Goal: Task Accomplishment & Management: Manage account settings

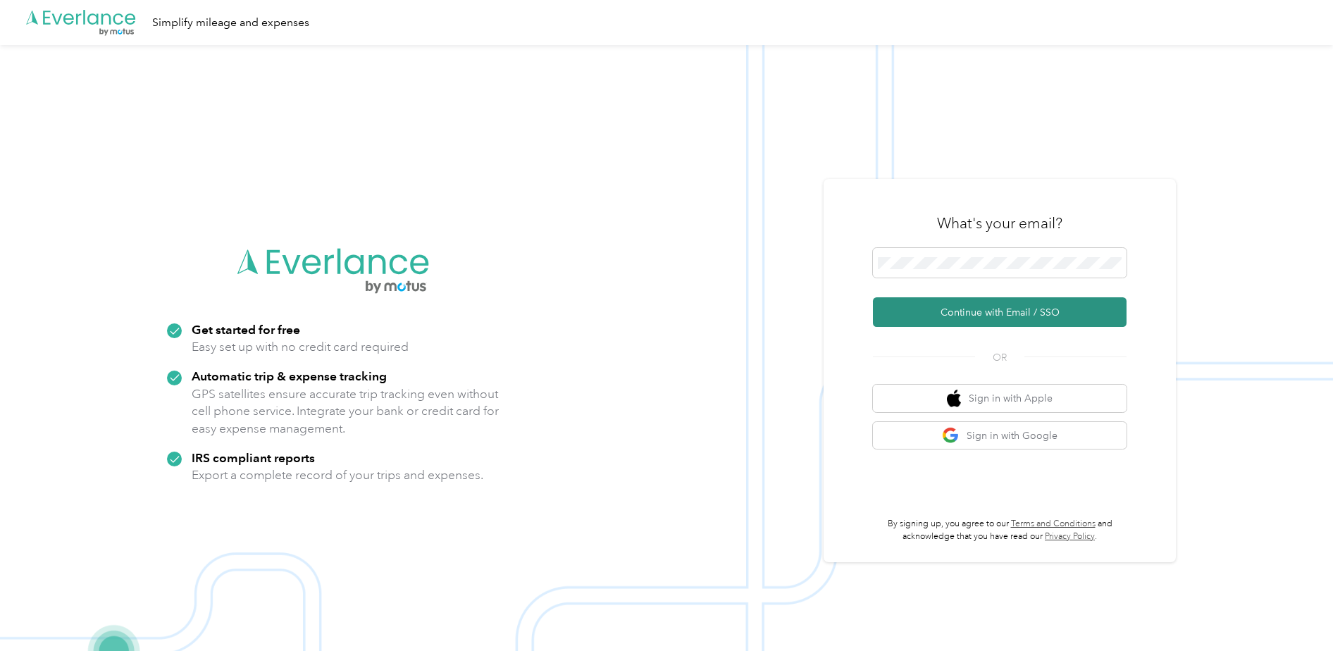
click at [972, 314] on button "Continue with Email / SSO" at bounding box center [1000, 312] width 254 height 30
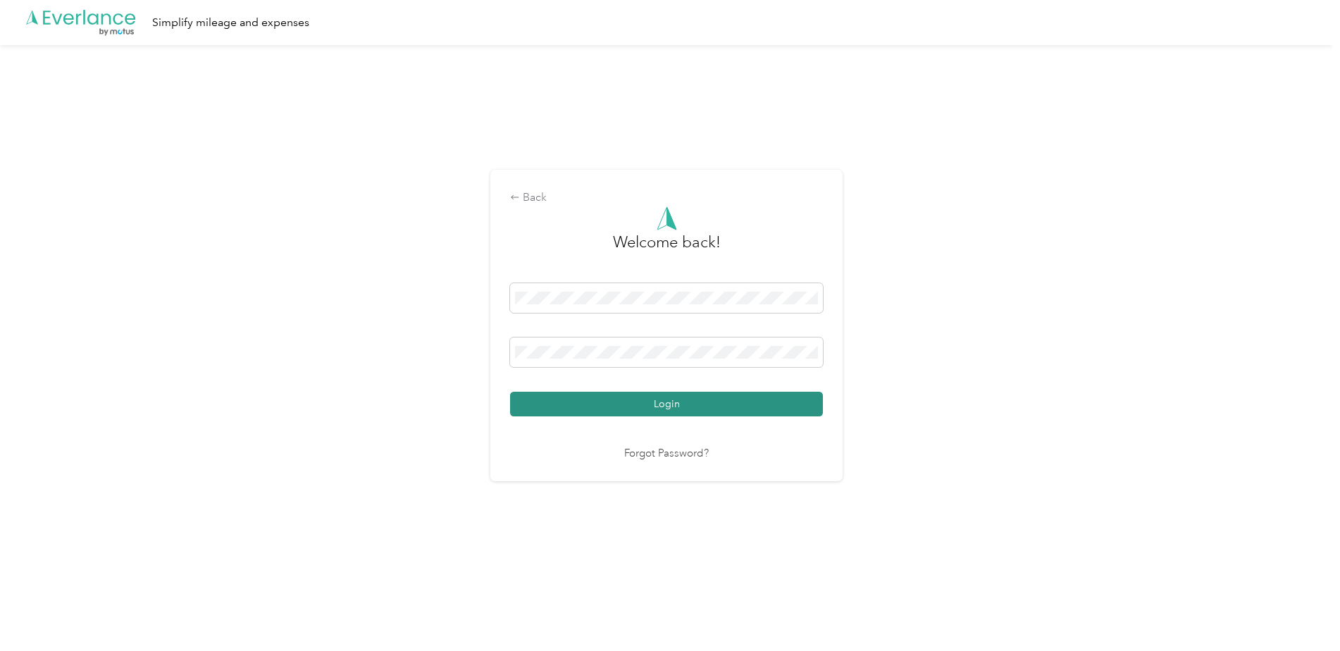
click at [620, 401] on button "Login" at bounding box center [666, 404] width 313 height 25
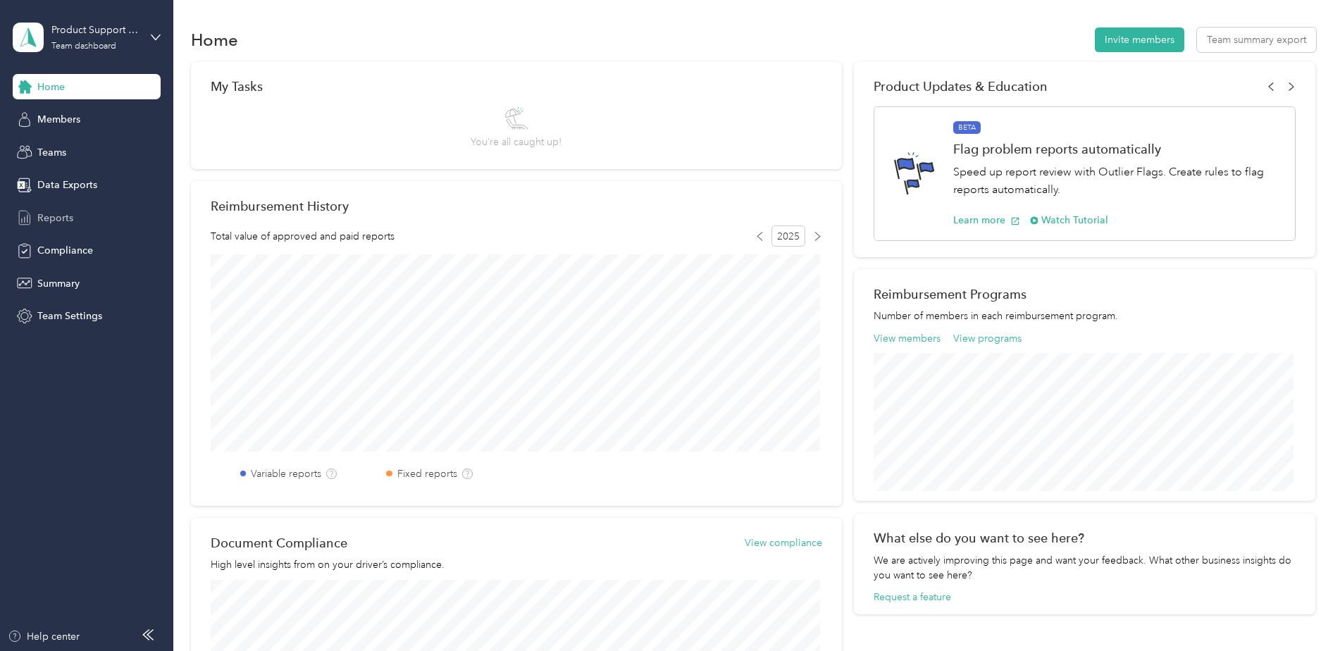
click at [57, 220] on span "Reports" at bounding box center [55, 218] width 36 height 15
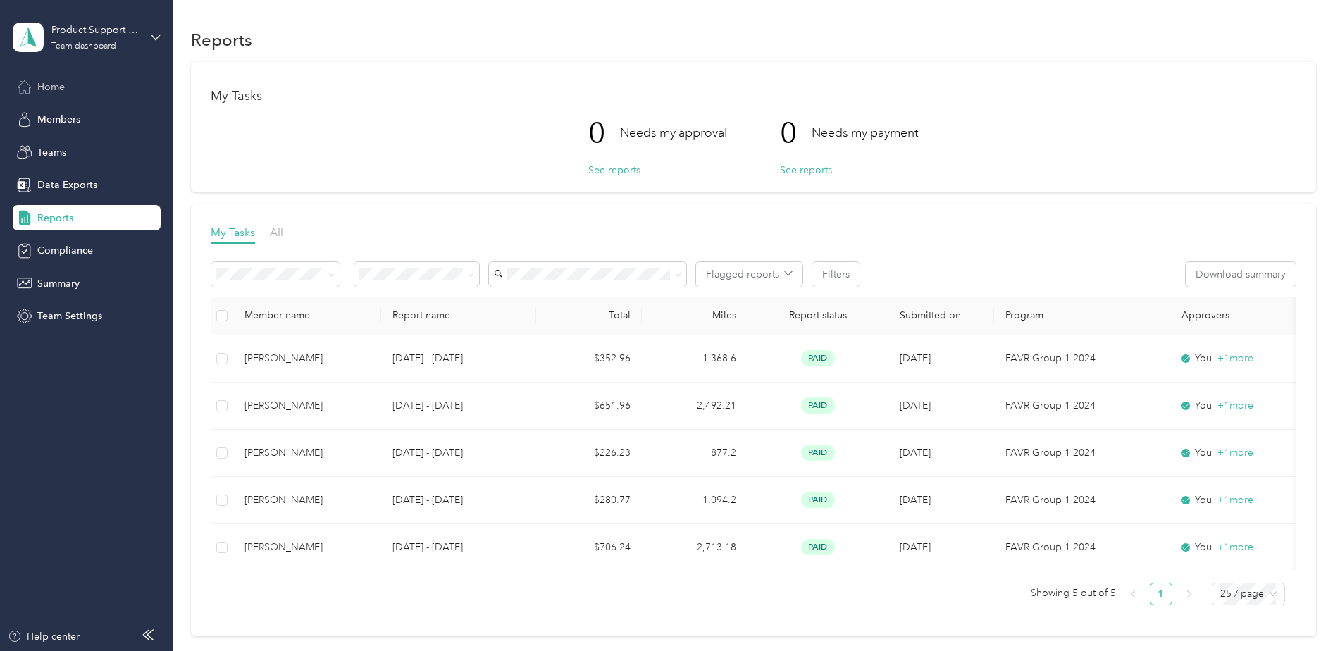
click at [63, 86] on span "Home" at bounding box center [50, 87] width 27 height 15
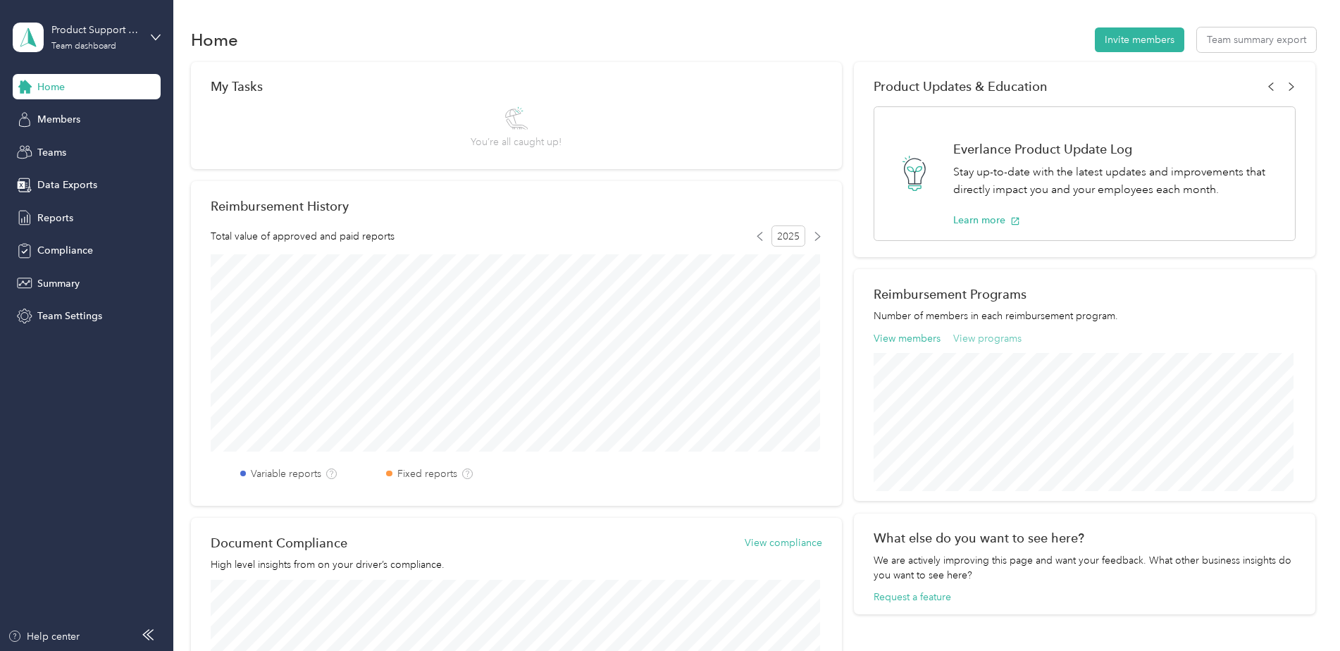
click at [989, 334] on button "View programs" at bounding box center [987, 338] width 68 height 15
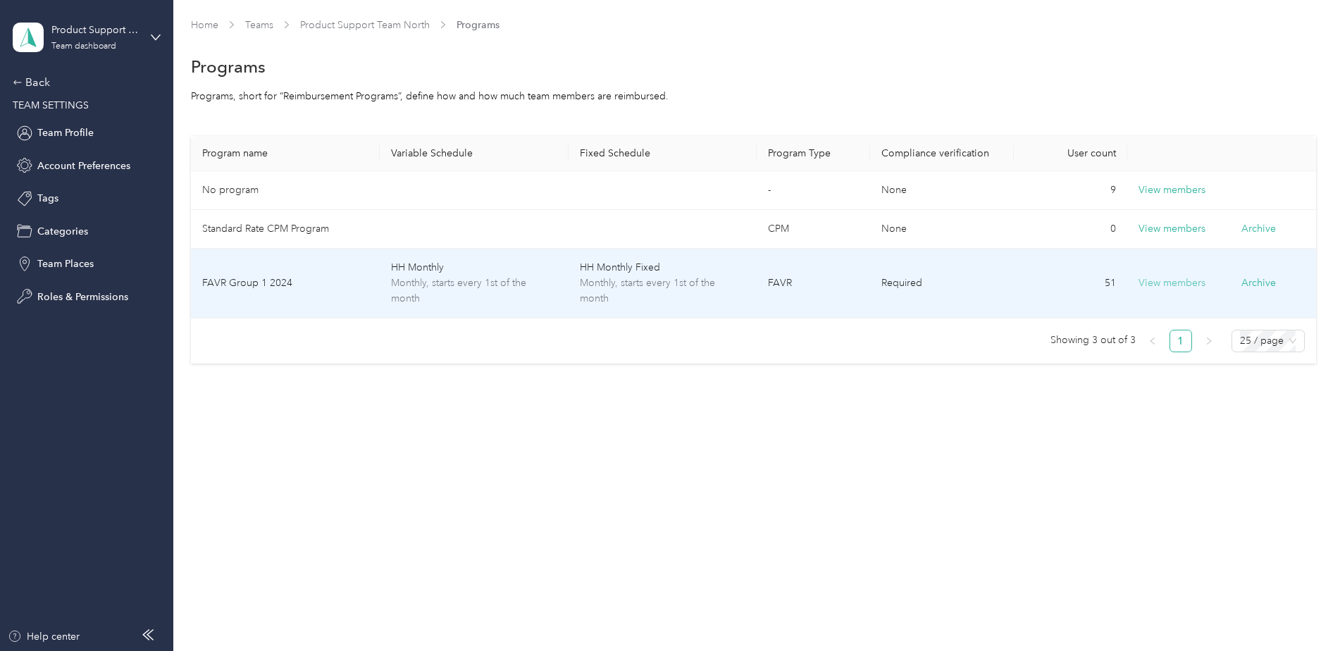
click at [1189, 276] on button "View members" at bounding box center [1172, 284] width 67 height 16
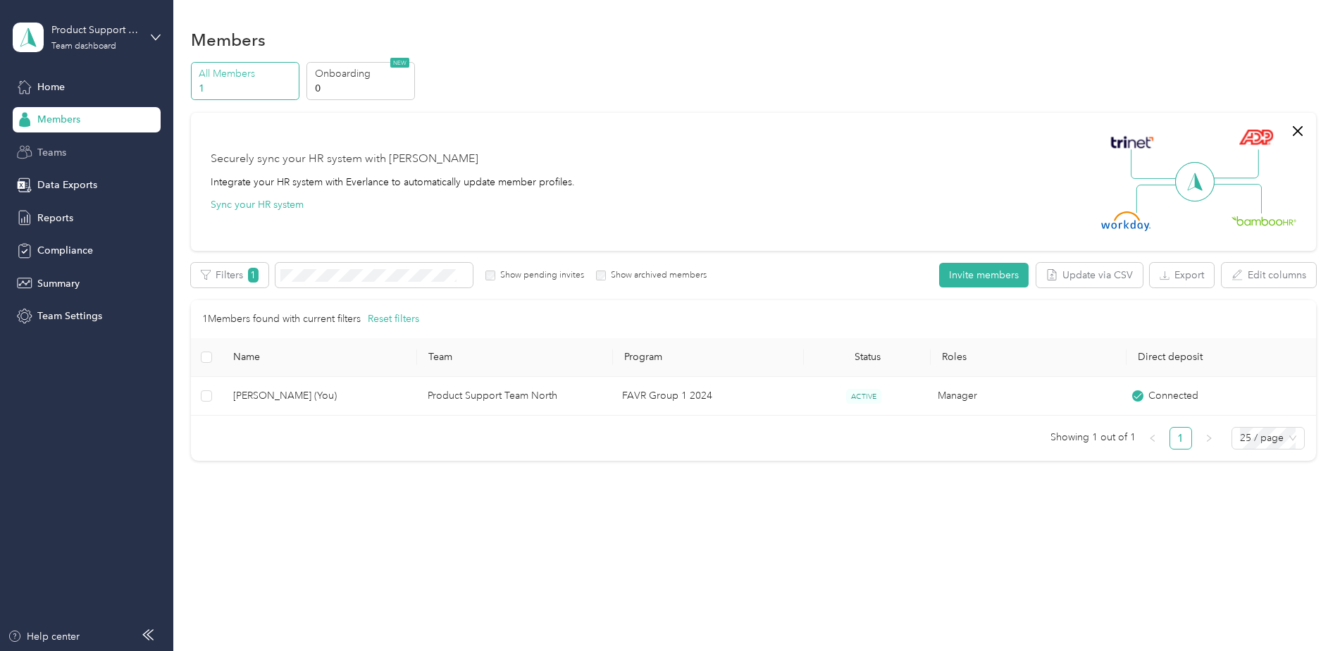
click at [61, 156] on span "Teams" at bounding box center [51, 152] width 29 height 15
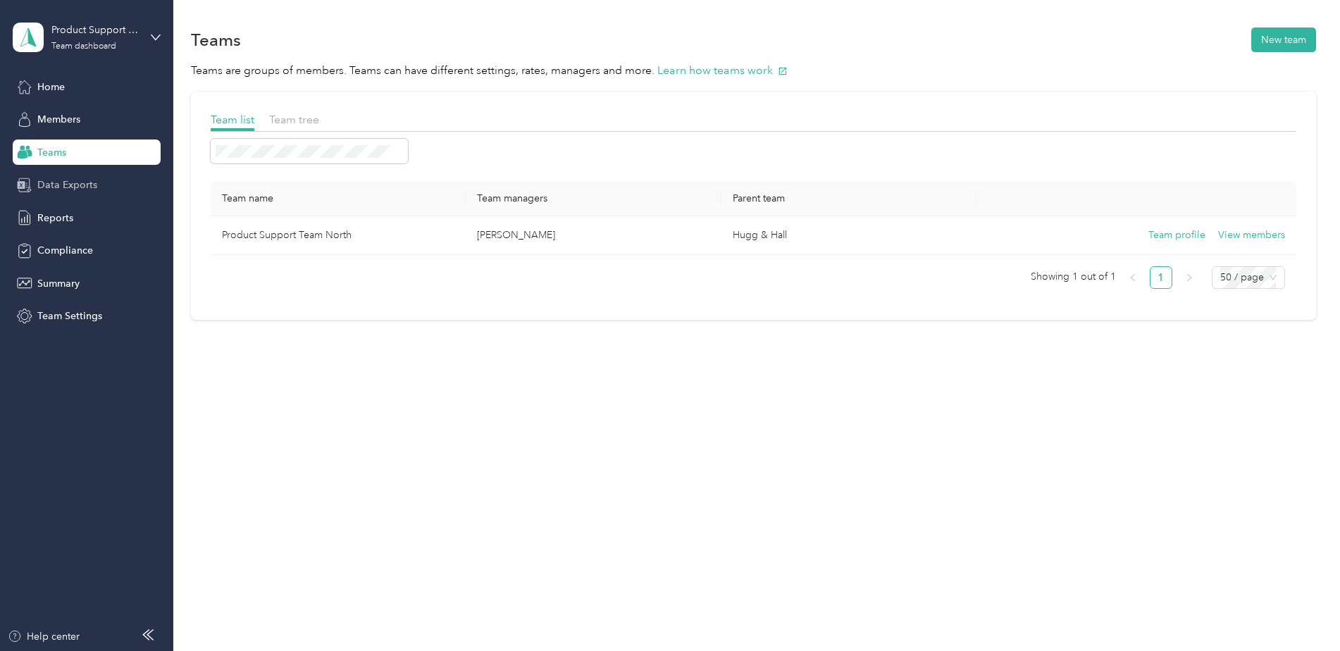
click at [61, 181] on span "Data Exports" at bounding box center [67, 185] width 60 height 15
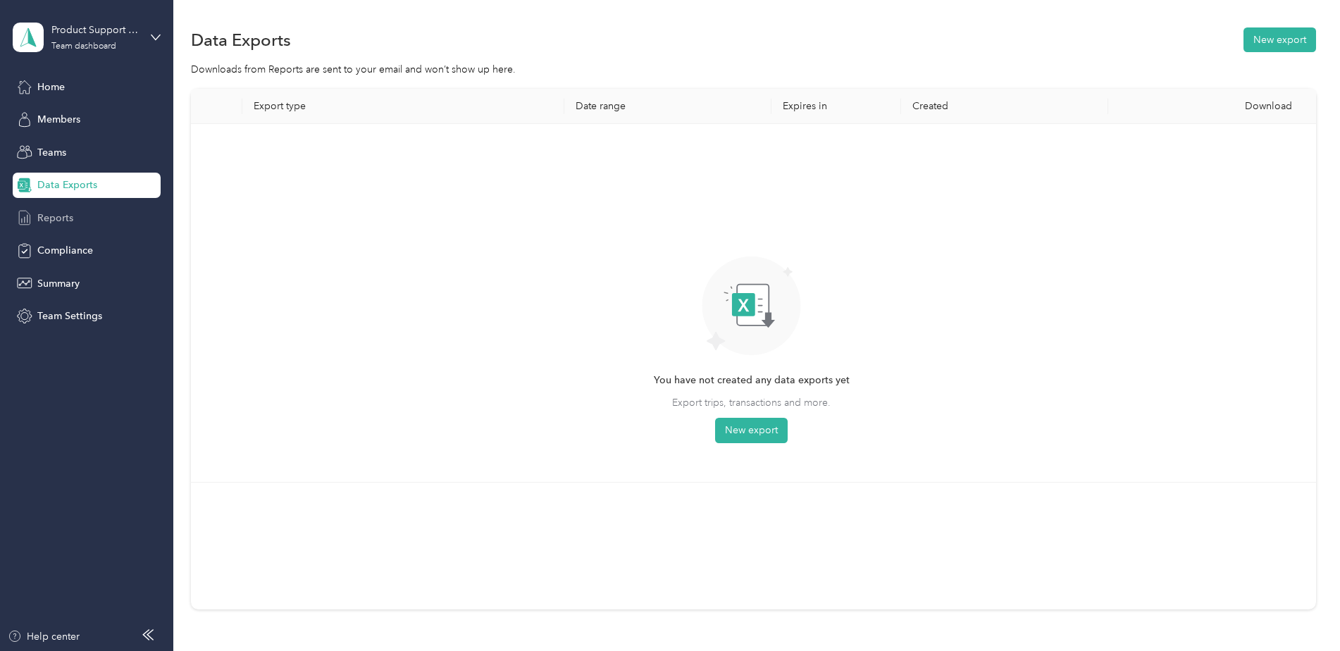
click at [58, 218] on span "Reports" at bounding box center [55, 218] width 36 height 15
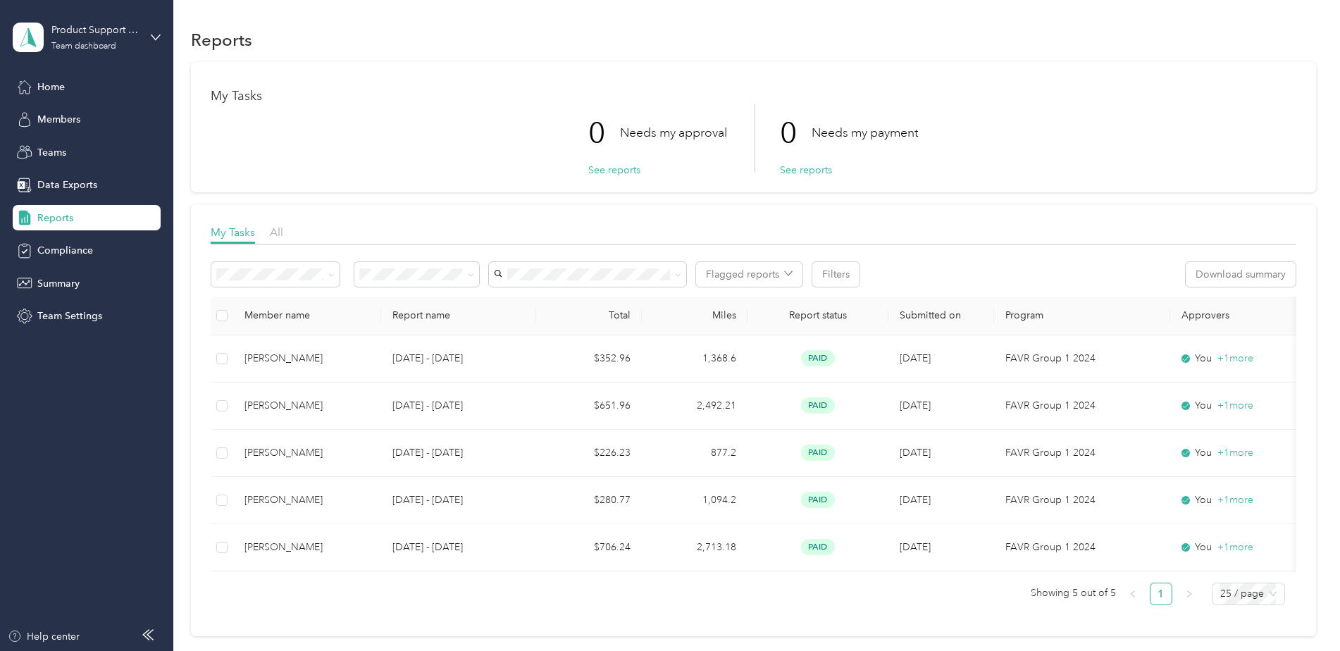
click at [285, 228] on div "My Tasks All" at bounding box center [754, 234] width 1086 height 20
click at [278, 234] on span "All" at bounding box center [276, 232] width 13 height 13
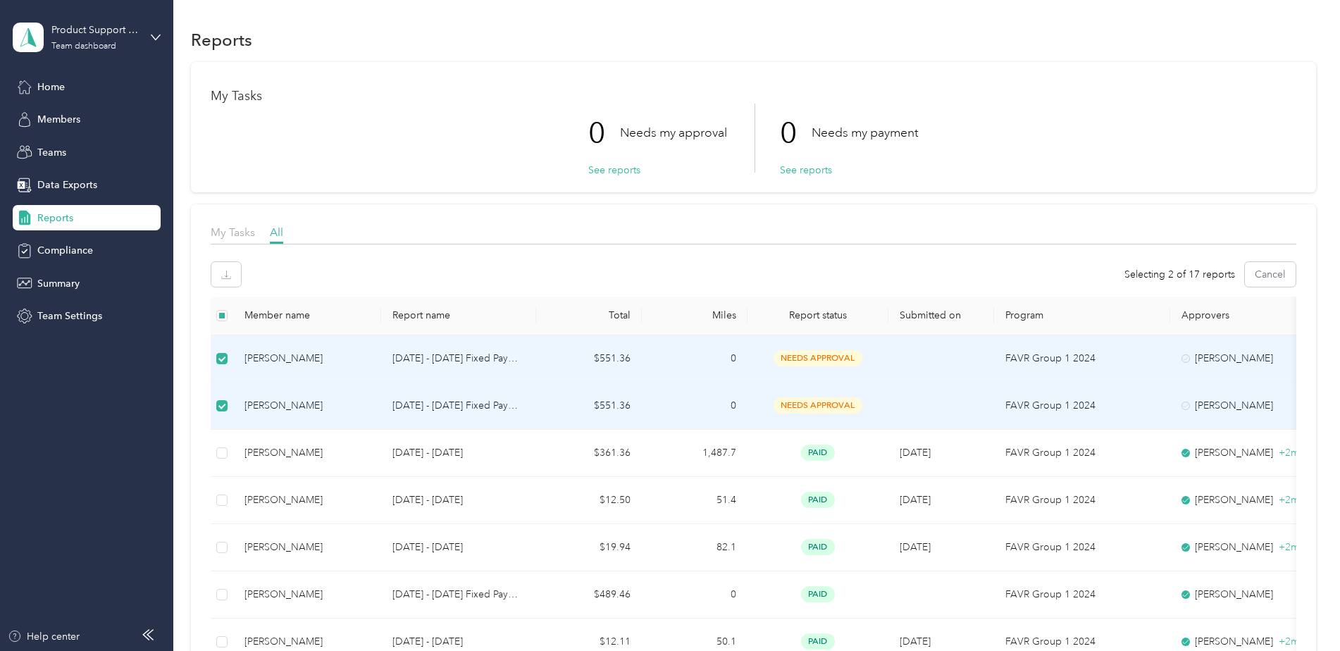
click at [802, 407] on span "needs approval" at bounding box center [818, 405] width 89 height 16
click at [286, 407] on div "[PERSON_NAME]" at bounding box center [307, 406] width 125 height 16
click at [44, 88] on span "Home" at bounding box center [50, 87] width 27 height 15
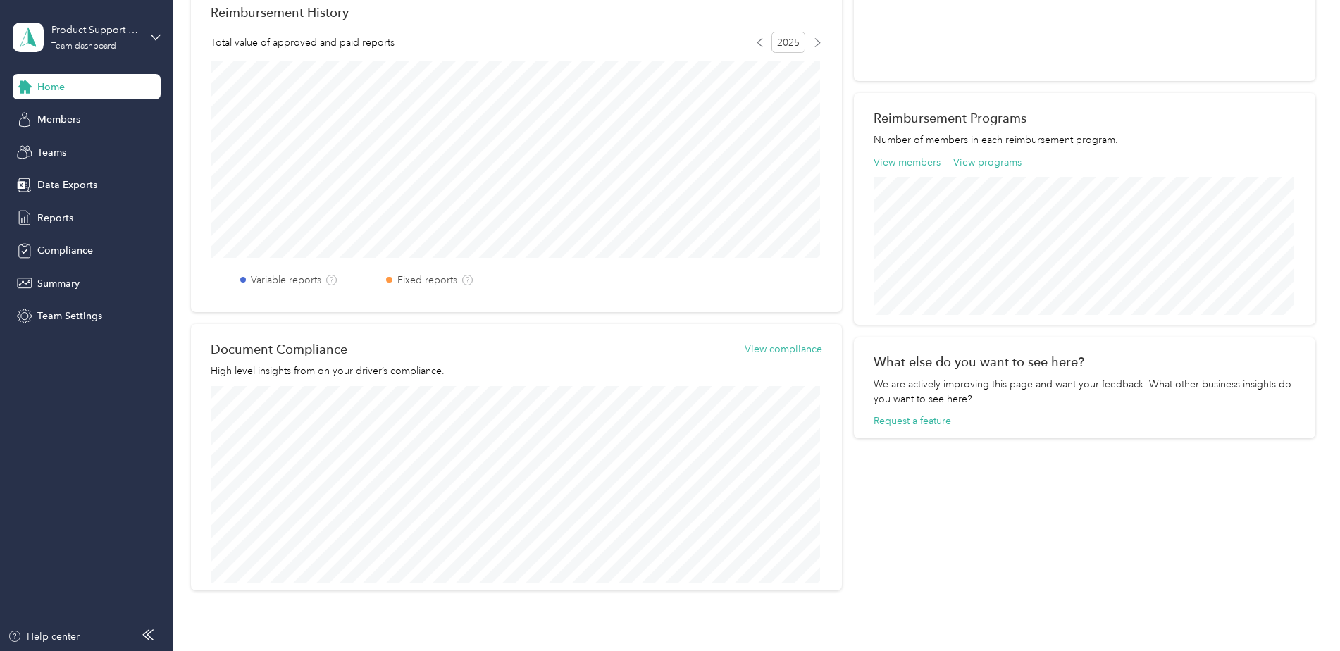
scroll to position [138, 0]
